Goal: Find specific fact: Find specific fact

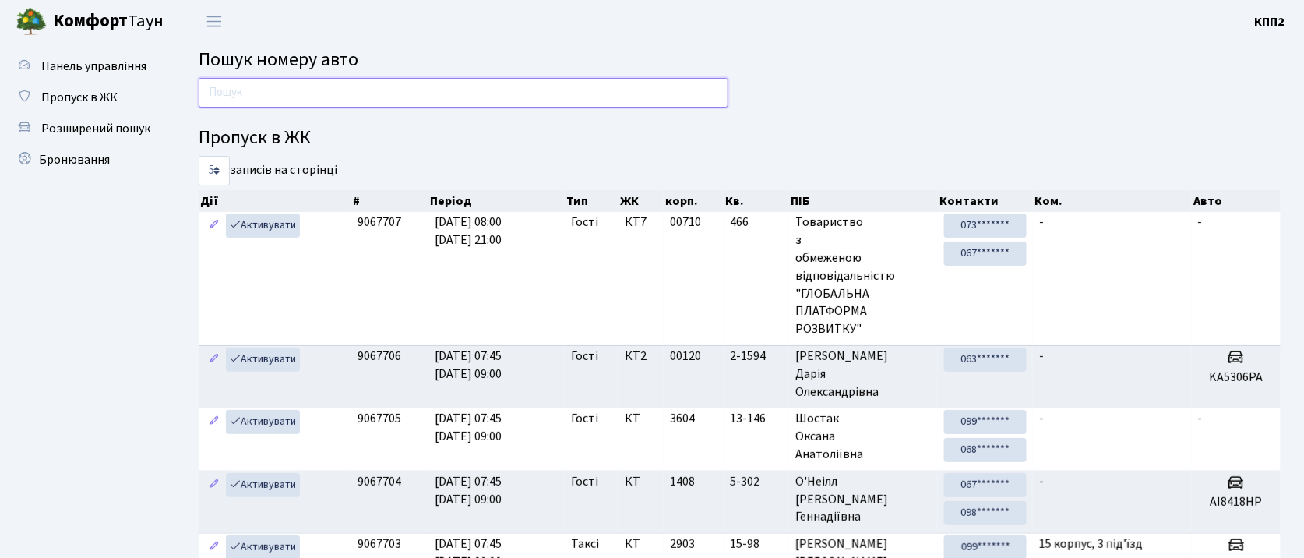
click at [360, 89] on input "text" at bounding box center [464, 93] width 530 height 30
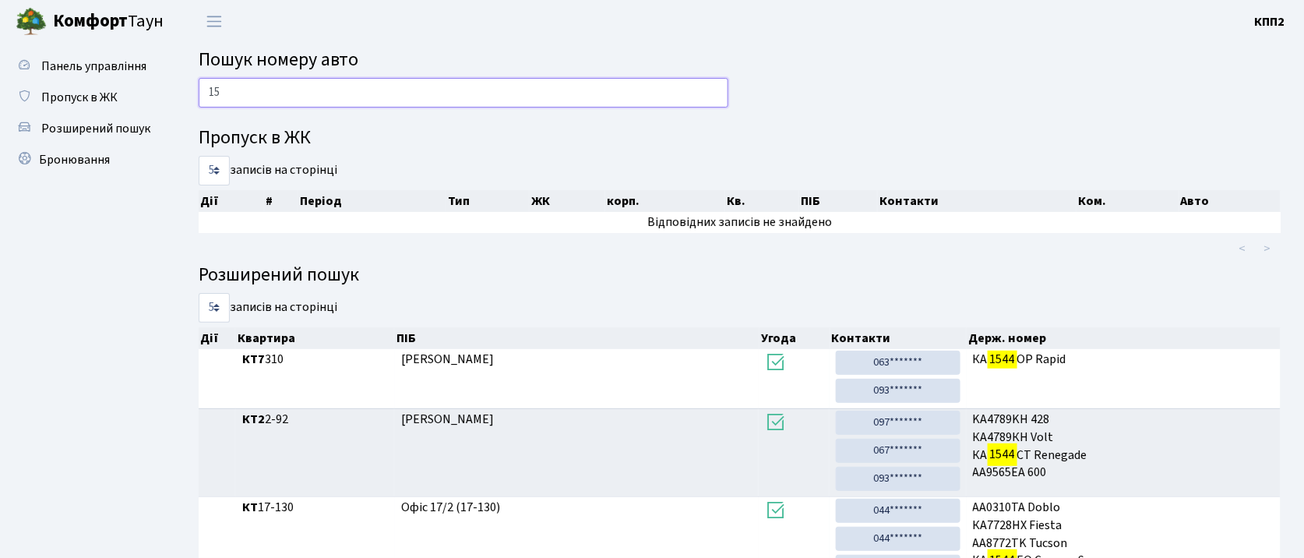
type input "1"
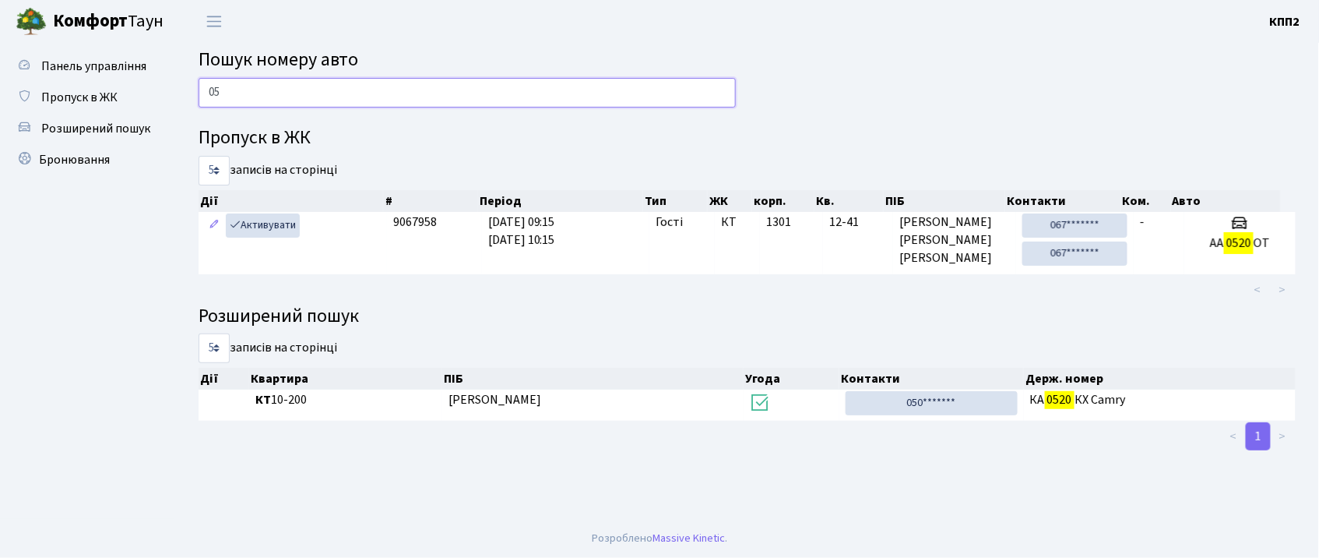
type input "0"
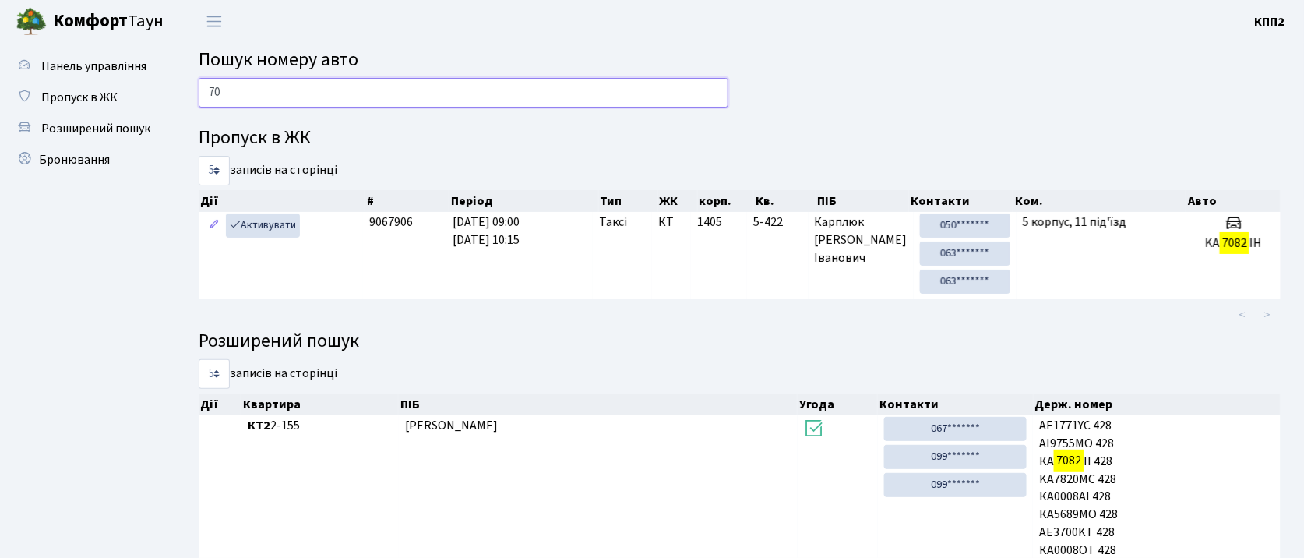
type input "7"
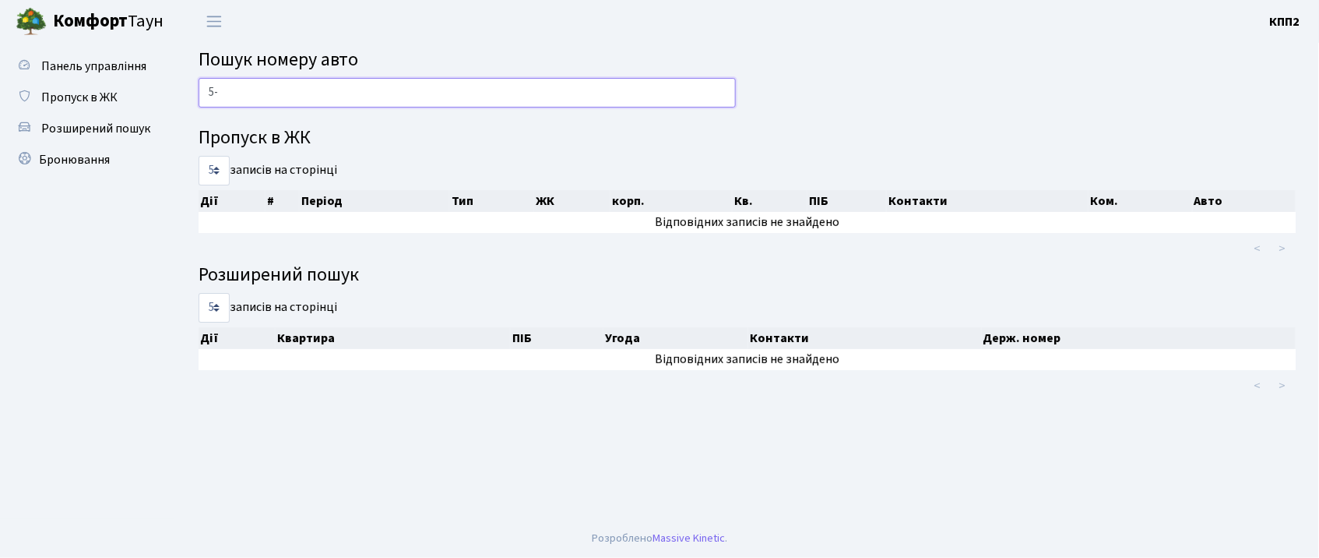
type input "5"
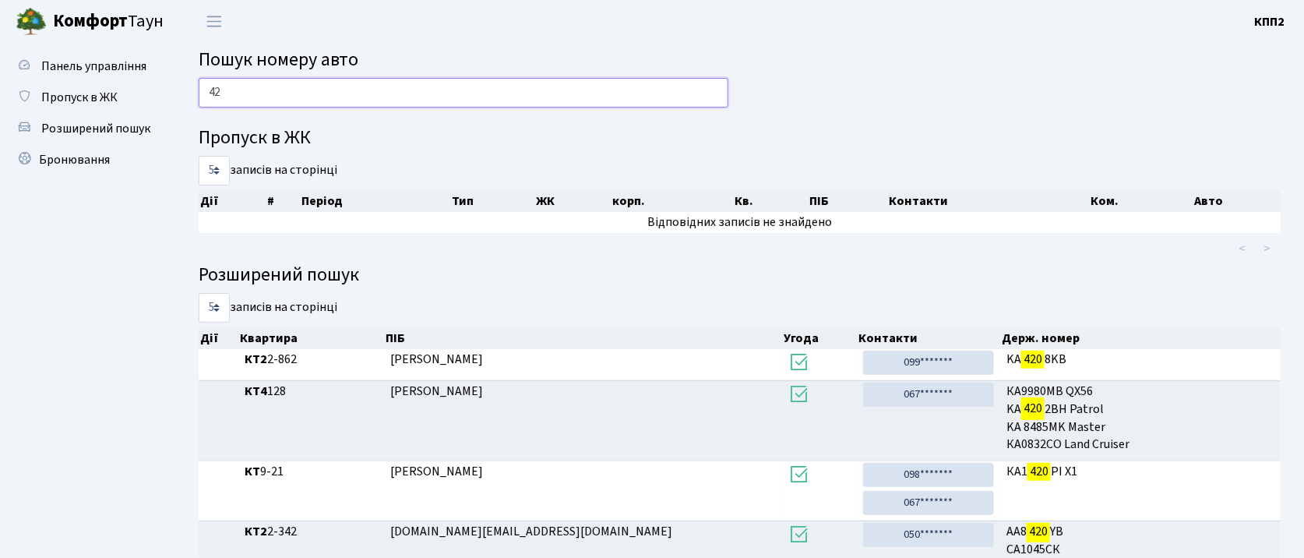
type input "4"
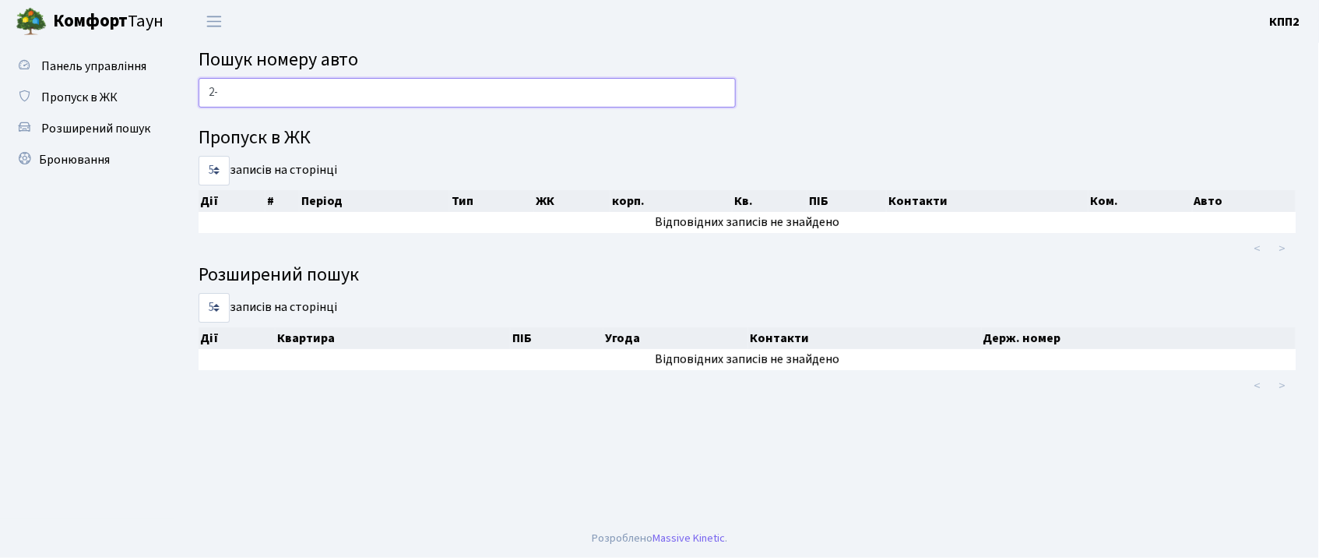
type input "2"
